Goal: Task Accomplishment & Management: Use online tool/utility

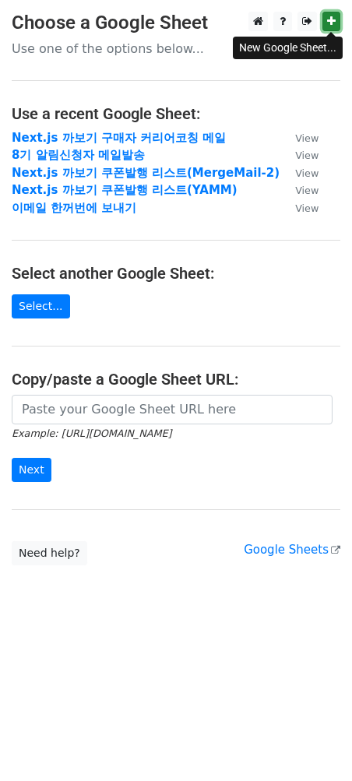
click at [330, 24] on icon at bounding box center [331, 21] width 9 height 11
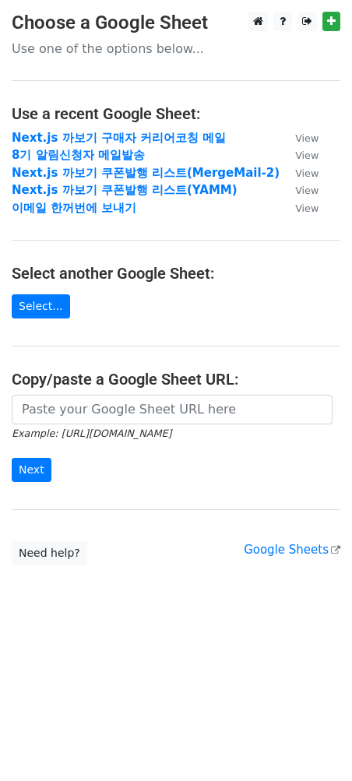
click at [146, 236] on main "Choose a Google Sheet Use one of the options below... Use a recent Google Sheet…" at bounding box center [176, 289] width 352 height 554
click at [58, 305] on link "Select..." at bounding box center [41, 306] width 58 height 24
click at [51, 309] on link "Select..." at bounding box center [41, 306] width 58 height 24
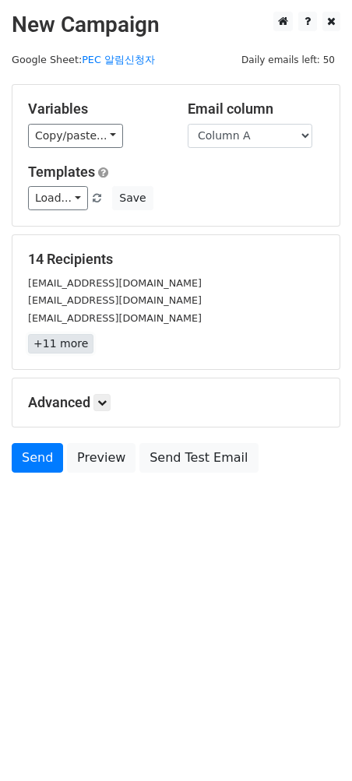
click at [65, 342] on link "+11 more" at bounding box center [60, 343] width 65 height 19
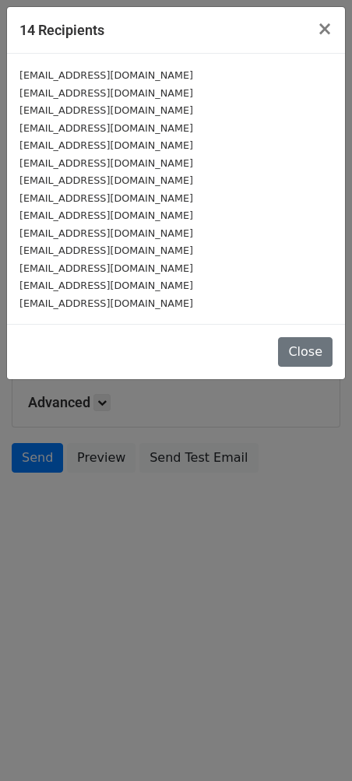
click at [315, 369] on div "Close" at bounding box center [176, 351] width 338 height 55
click at [316, 358] on button "Close" at bounding box center [305, 352] width 55 height 30
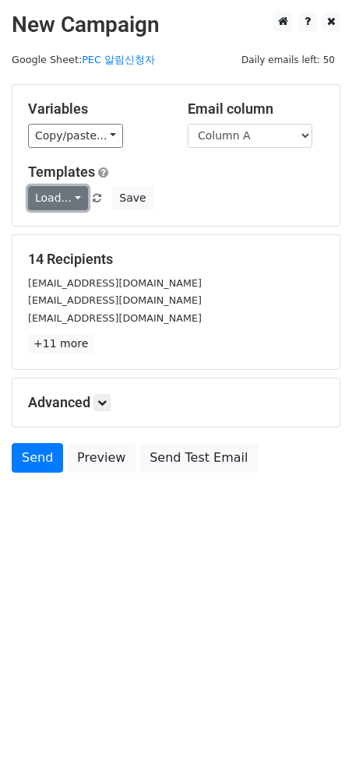
click at [44, 204] on link "Load..." at bounding box center [58, 198] width 60 height 24
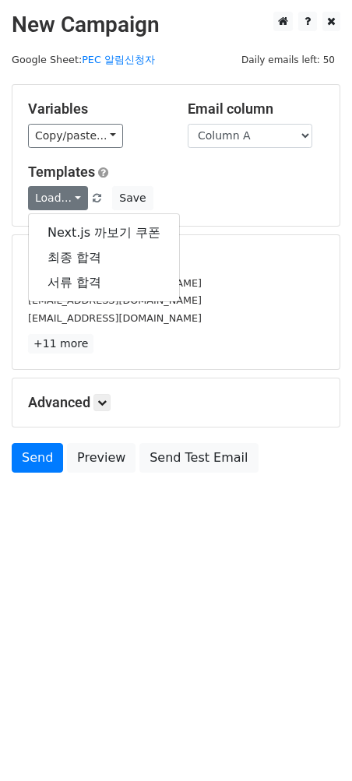
click at [155, 165] on h5 "Templates" at bounding box center [176, 172] width 296 height 17
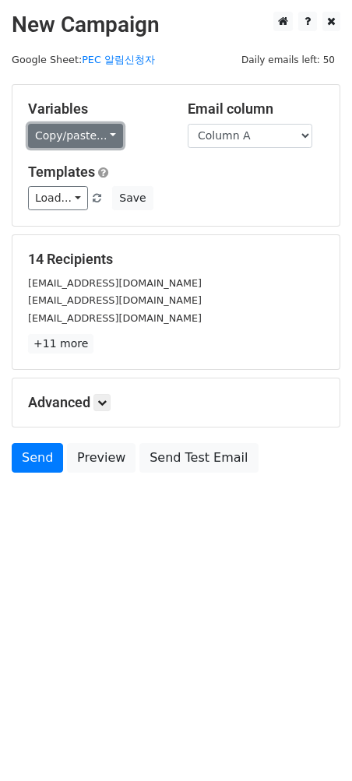
click at [93, 140] on link "Copy/paste..." at bounding box center [75, 136] width 95 height 24
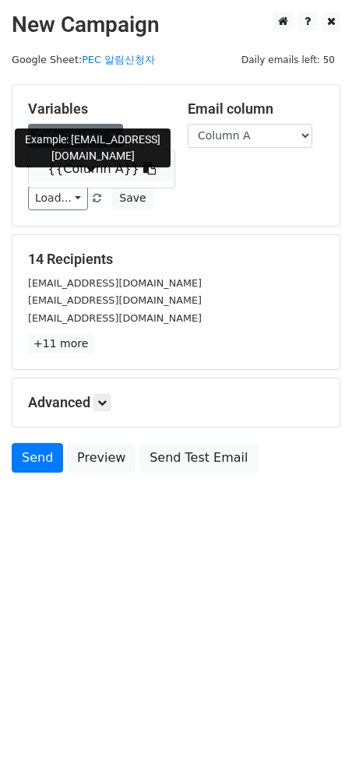
click at [143, 169] on icon at bounding box center [149, 168] width 12 height 12
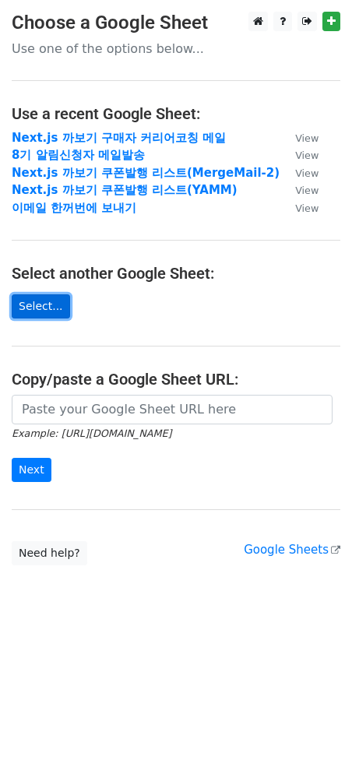
click at [37, 304] on link "Select..." at bounding box center [41, 306] width 58 height 24
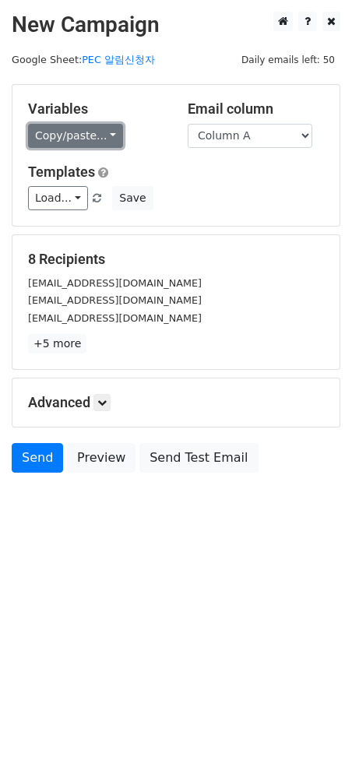
click at [92, 140] on link "Copy/paste..." at bounding box center [75, 136] width 95 height 24
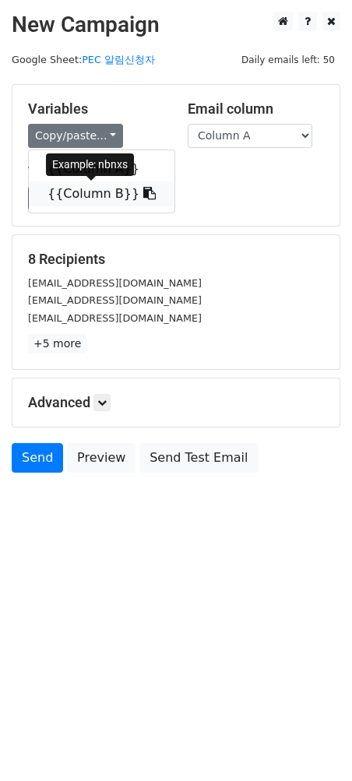
click at [88, 197] on link "{{Column B}}" at bounding box center [102, 194] width 146 height 25
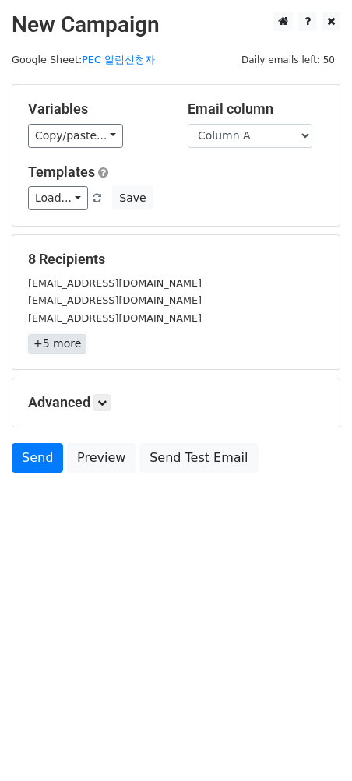
click at [48, 340] on link "+5 more" at bounding box center [57, 343] width 58 height 19
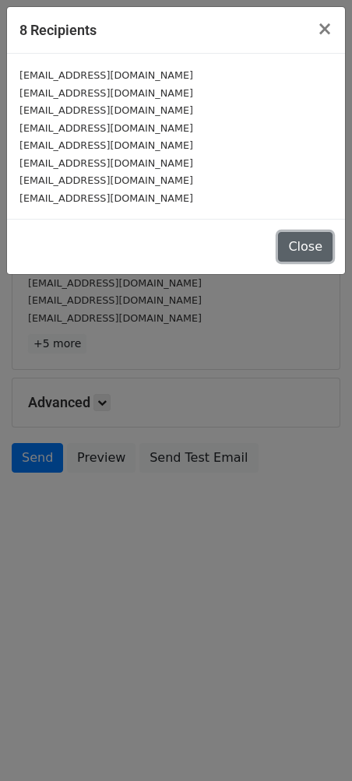
click at [301, 245] on button "Close" at bounding box center [305, 247] width 55 height 30
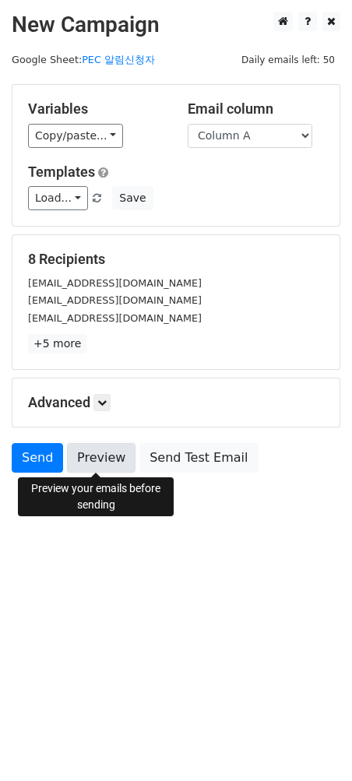
click at [100, 452] on link "Preview" at bounding box center [101, 458] width 69 height 30
click at [104, 457] on link "Preview" at bounding box center [101, 458] width 69 height 30
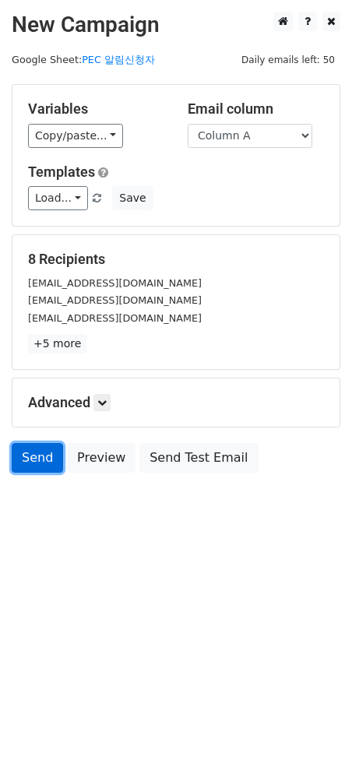
click at [20, 463] on link "Send" at bounding box center [37, 458] width 51 height 30
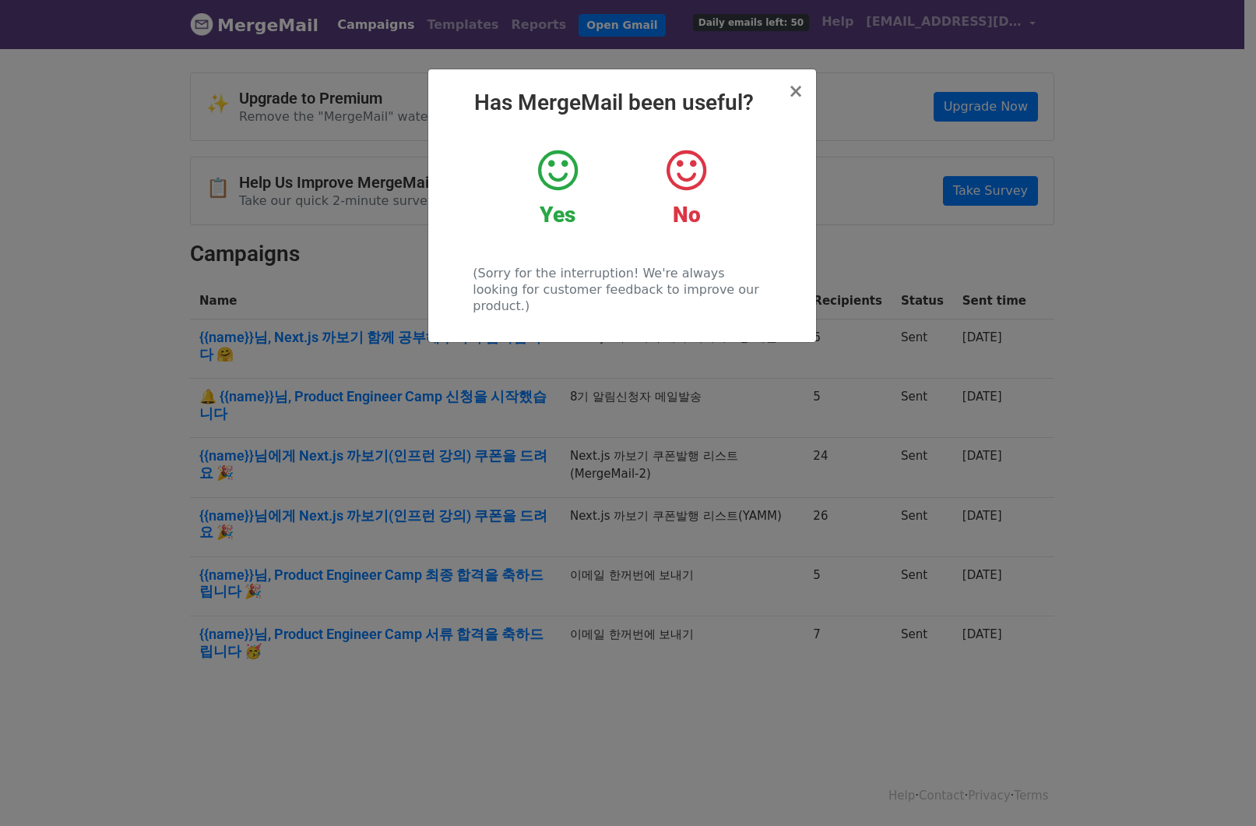
click at [576, 169] on icon at bounding box center [558, 170] width 40 height 47
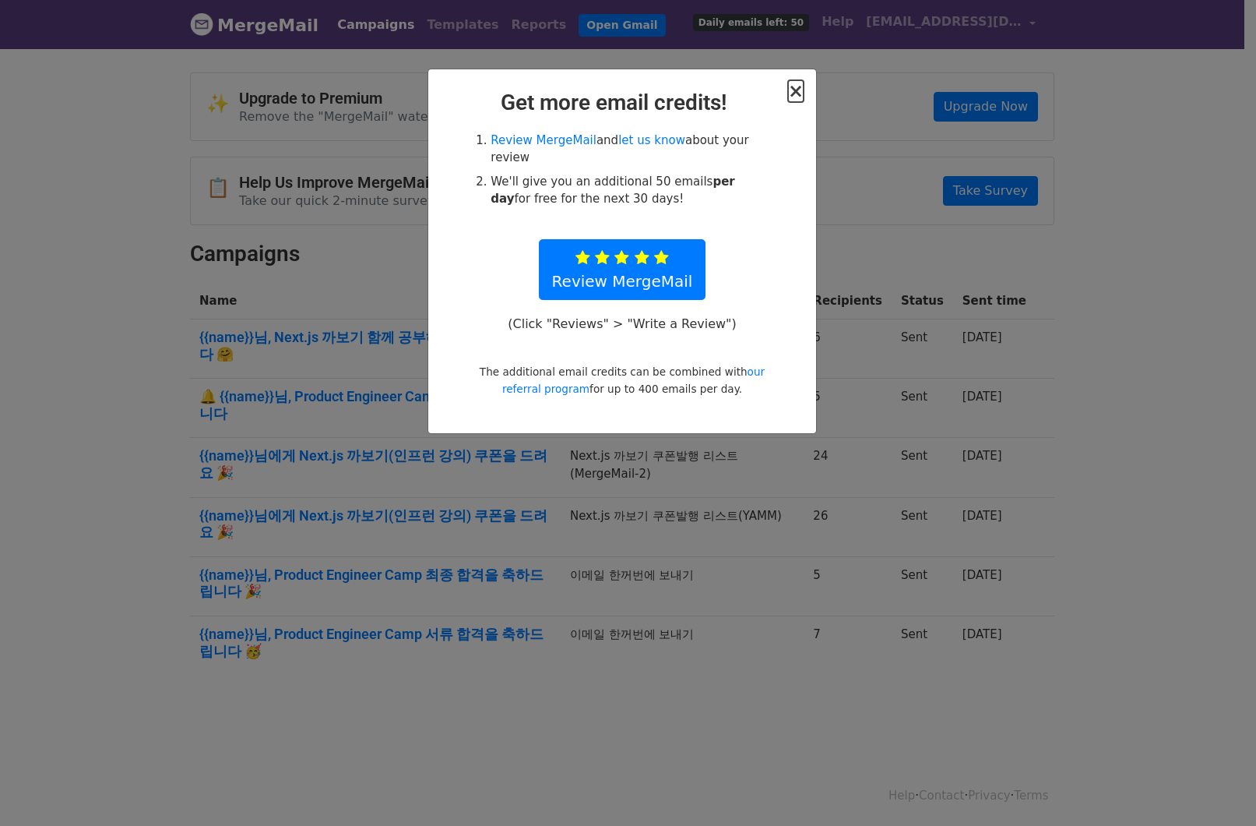
click at [795, 93] on span "×" at bounding box center [796, 91] width 16 height 22
